Goal: Task Accomplishment & Management: Manage account settings

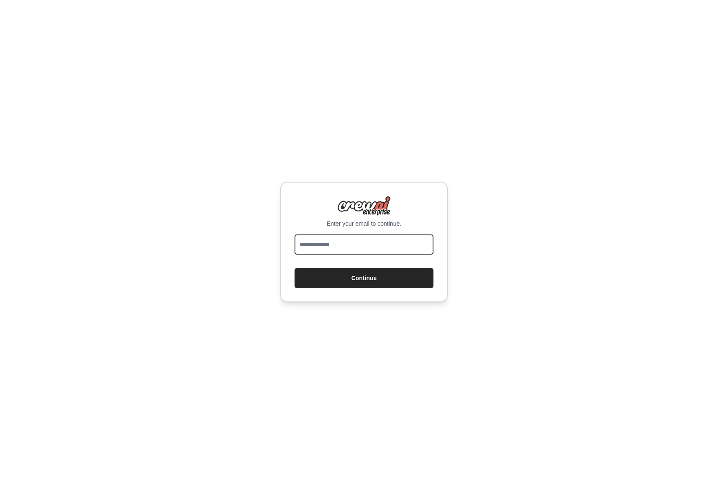
click at [315, 234] on input "email" at bounding box center [363, 244] width 139 height 20
type input "**********"
click at [294, 268] on button "Continue" at bounding box center [363, 278] width 139 height 20
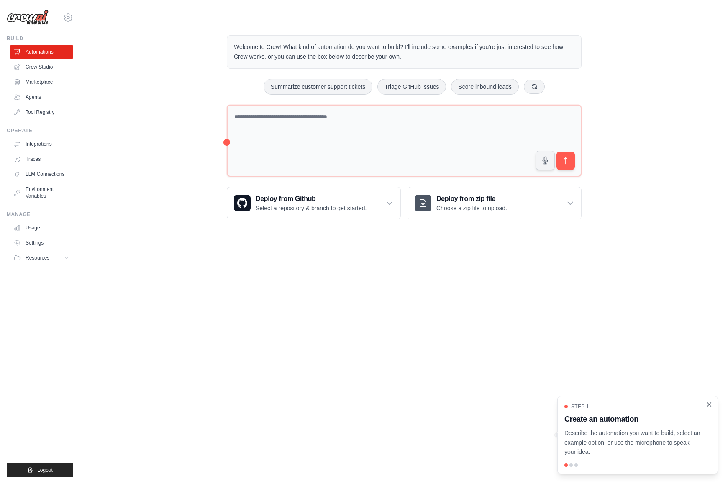
click at [707, 404] on icon "Close walkthrough" at bounding box center [709, 404] width 8 height 8
click at [35, 99] on link "Agents" at bounding box center [42, 96] width 63 height 13
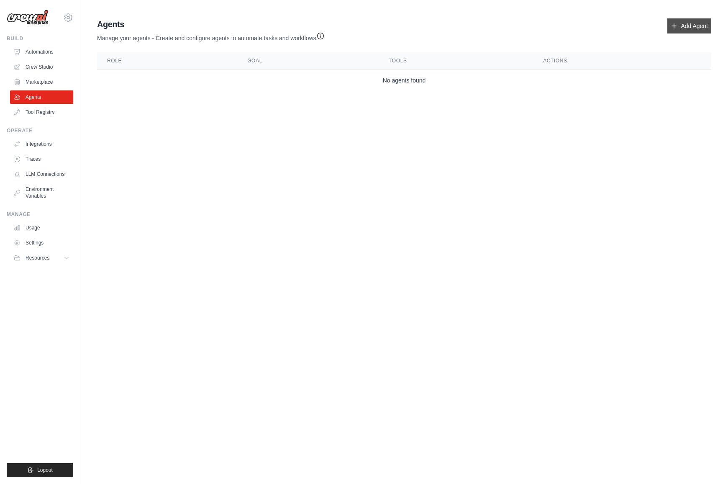
click at [696, 24] on link "Add Agent" at bounding box center [689, 25] width 44 height 15
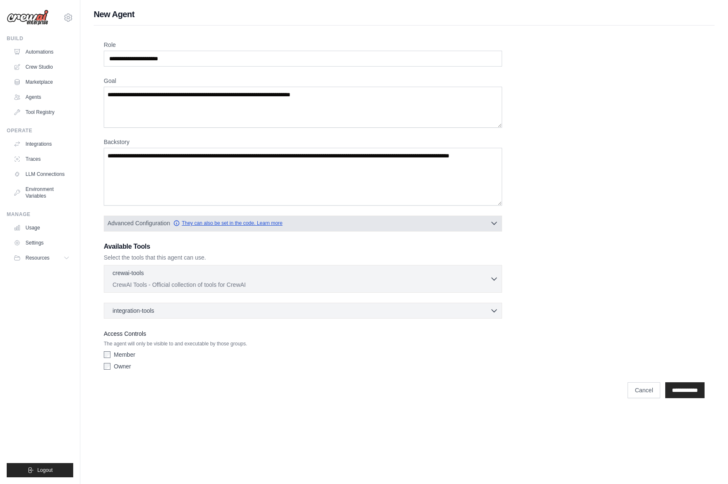
click at [241, 226] on link "They can also be set in the code. Learn more" at bounding box center [227, 223] width 109 height 7
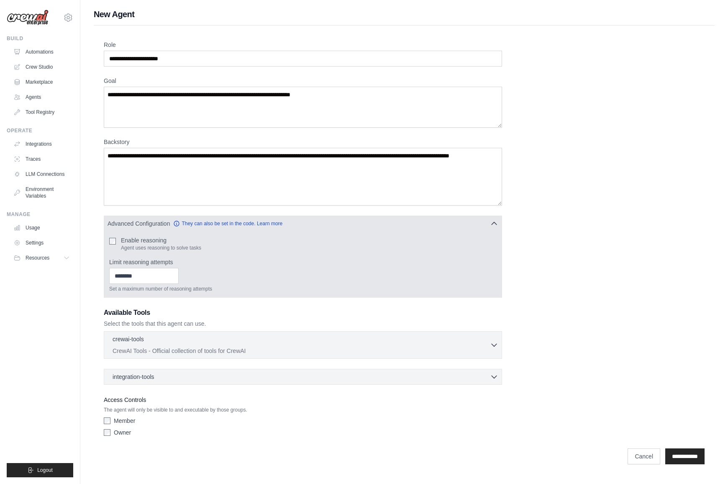
click at [107, 237] on div "Enable reasoning Agent uses reasoning to solve tasks Limit reasoning attempts S…" at bounding box center [302, 264] width 397 height 66
click at [163, 276] on input "Limit reasoning attempts" at bounding box center [143, 276] width 69 height 16
click at [150, 277] on input "Limit reasoning attempts" at bounding box center [143, 276] width 69 height 16
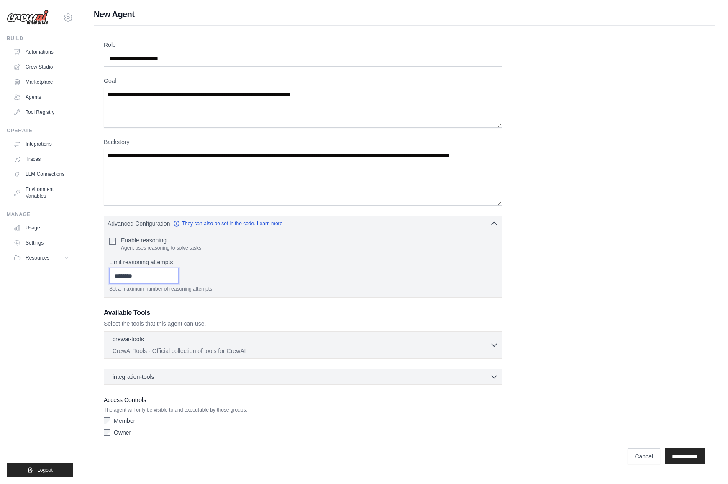
type input "*"
click at [615, 278] on div "Role Goal [GEOGRAPHIC_DATA] Advanced Configuration They can also be set in the …" at bounding box center [404, 240] width 601 height 399
click at [488, 345] on div "crewai-tools 0 selected CrewAI Tools - Official collection of tools for CrewAI" at bounding box center [301, 344] width 377 height 20
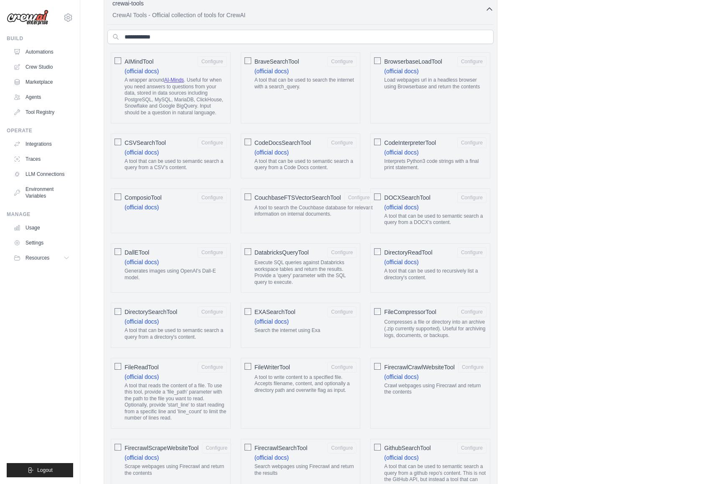
scroll to position [184, 0]
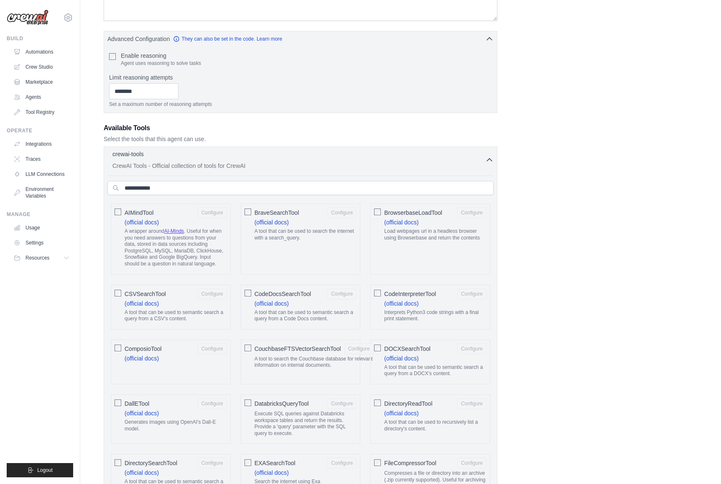
click at [491, 165] on button "crewai-tools 0 selected CrewAI Tools - Official collection of tools for CrewAI" at bounding box center [300, 160] width 386 height 20
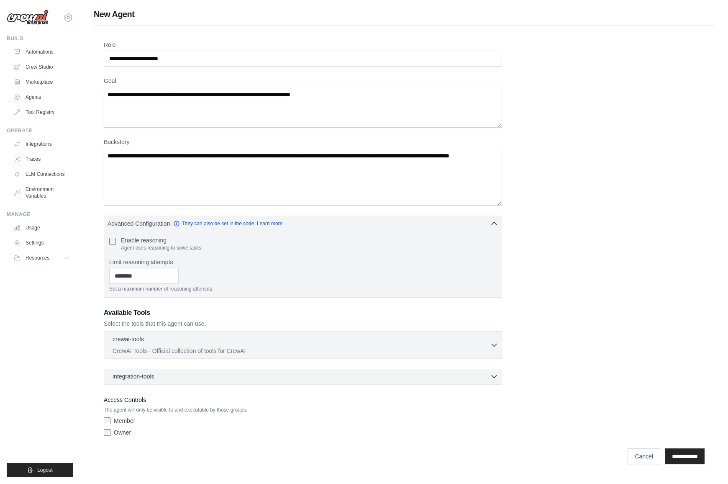
click at [495, 377] on icon "button" at bounding box center [494, 376] width 8 height 8
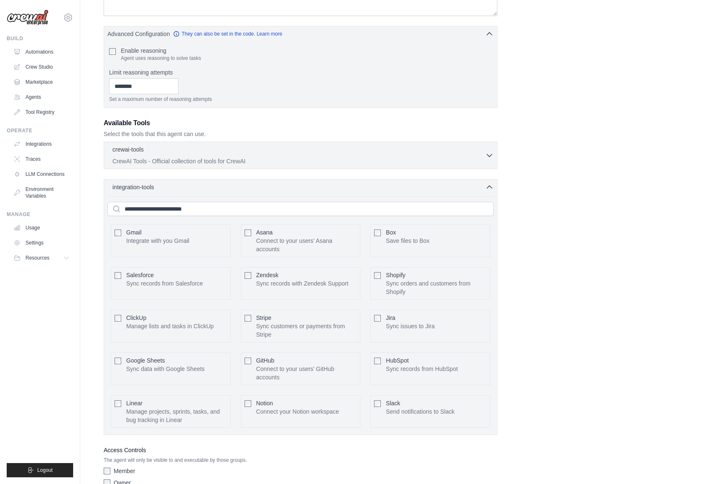
scroll to position [233, 0]
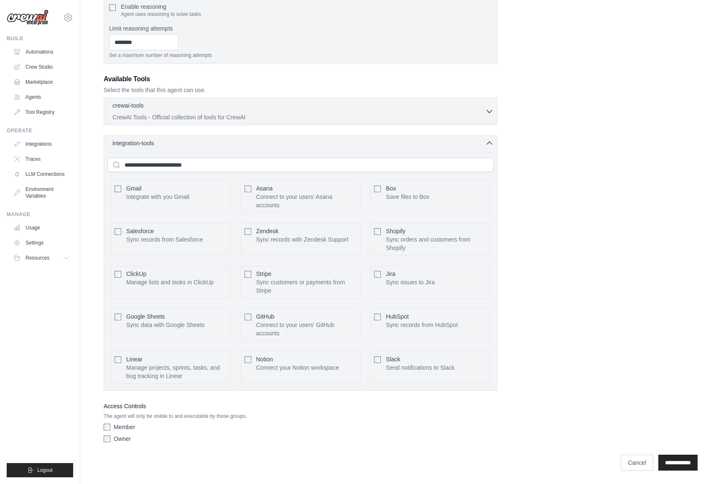
click at [491, 148] on div "integration-tools 0 selected Gmail Asana Box Salesforce" at bounding box center [301, 263] width 394 height 256
click at [491, 141] on icon "button" at bounding box center [490, 142] width 8 height 8
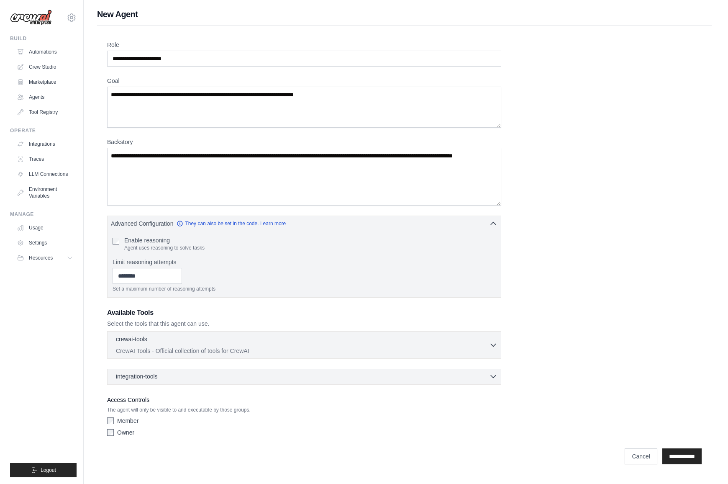
scroll to position [0, 0]
click at [675, 453] on input "**********" at bounding box center [684, 456] width 39 height 16
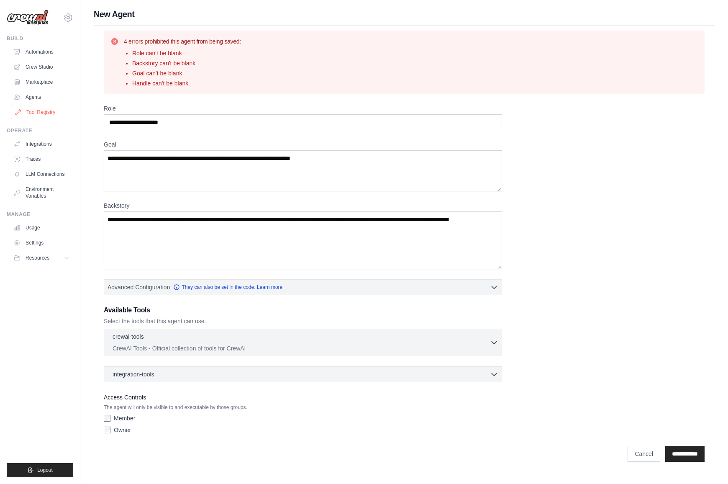
click at [42, 112] on link "Tool Registry" at bounding box center [42, 111] width 63 height 13
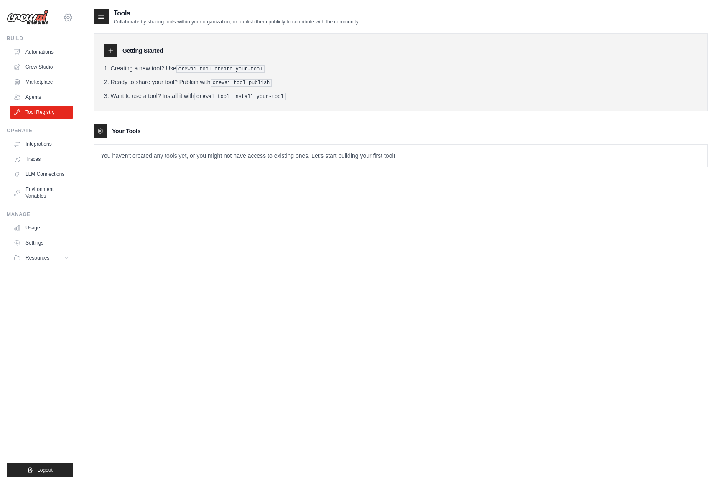
click at [68, 18] on icon at bounding box center [68, 18] width 10 height 10
click at [201, 258] on div "Tools Collaborate by sharing tools within your organization, or publish them pu…" at bounding box center [401, 250] width 614 height 484
click at [53, 194] on link "Environment Variables" at bounding box center [42, 192] width 63 height 20
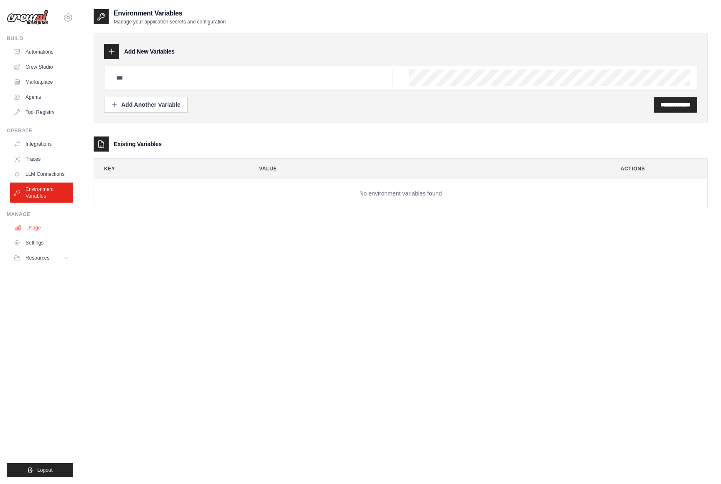
click at [42, 227] on link "Usage" at bounding box center [42, 227] width 63 height 13
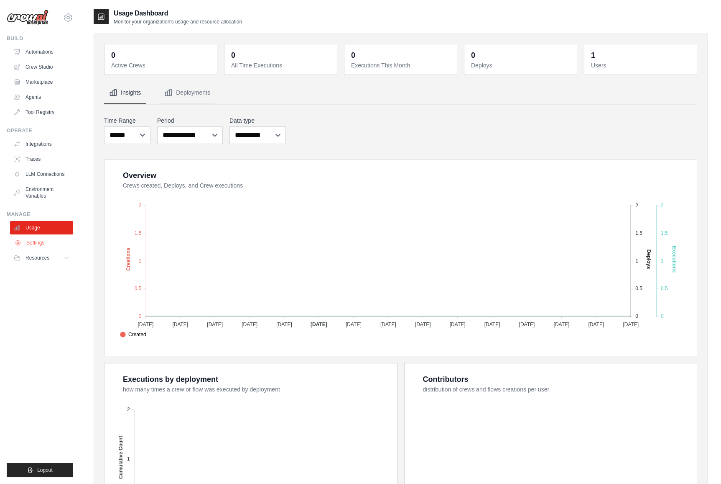
click at [41, 245] on link "Settings" at bounding box center [42, 242] width 63 height 13
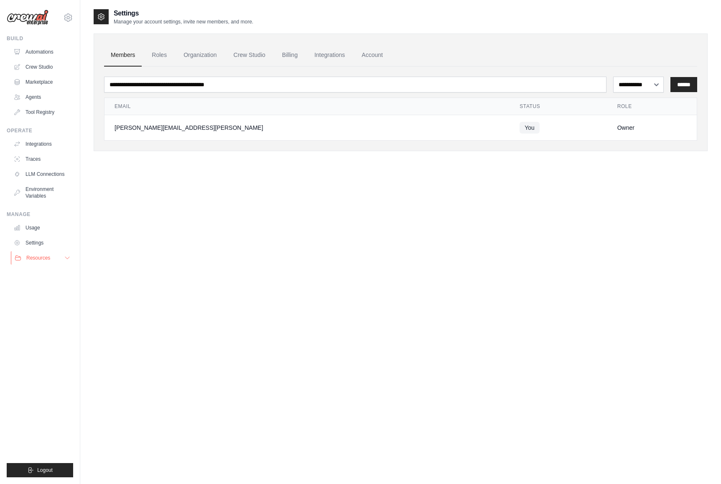
click at [45, 259] on span "Resources" at bounding box center [38, 257] width 24 height 7
click at [36, 52] on link "Automations" at bounding box center [42, 51] width 63 height 13
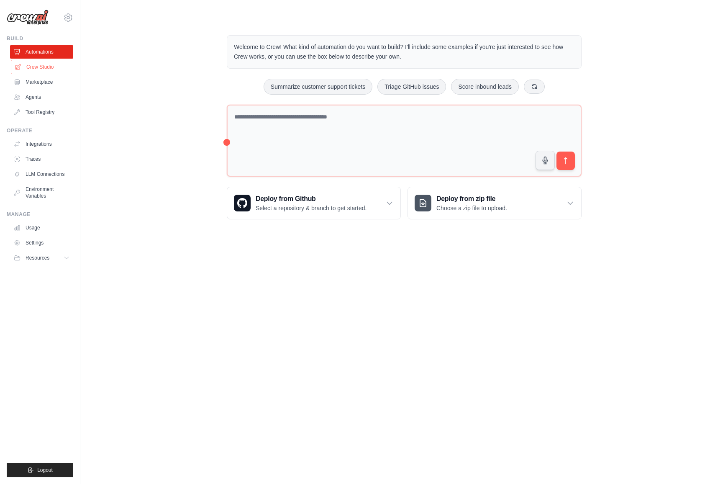
click at [40, 67] on link "Crew Studio" at bounding box center [42, 66] width 63 height 13
